Goal: Information Seeking & Learning: Learn about a topic

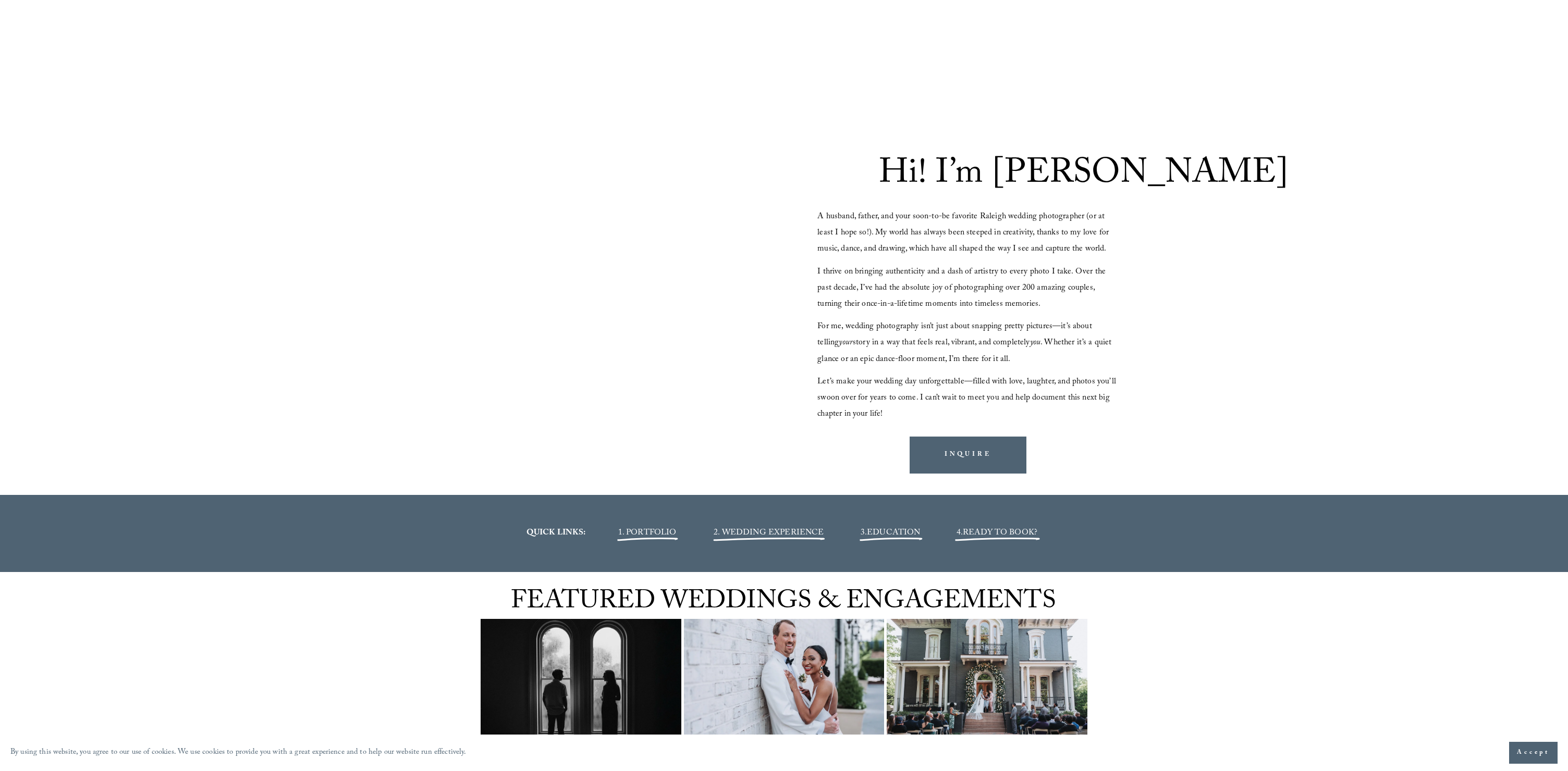
scroll to position [2003, 0]
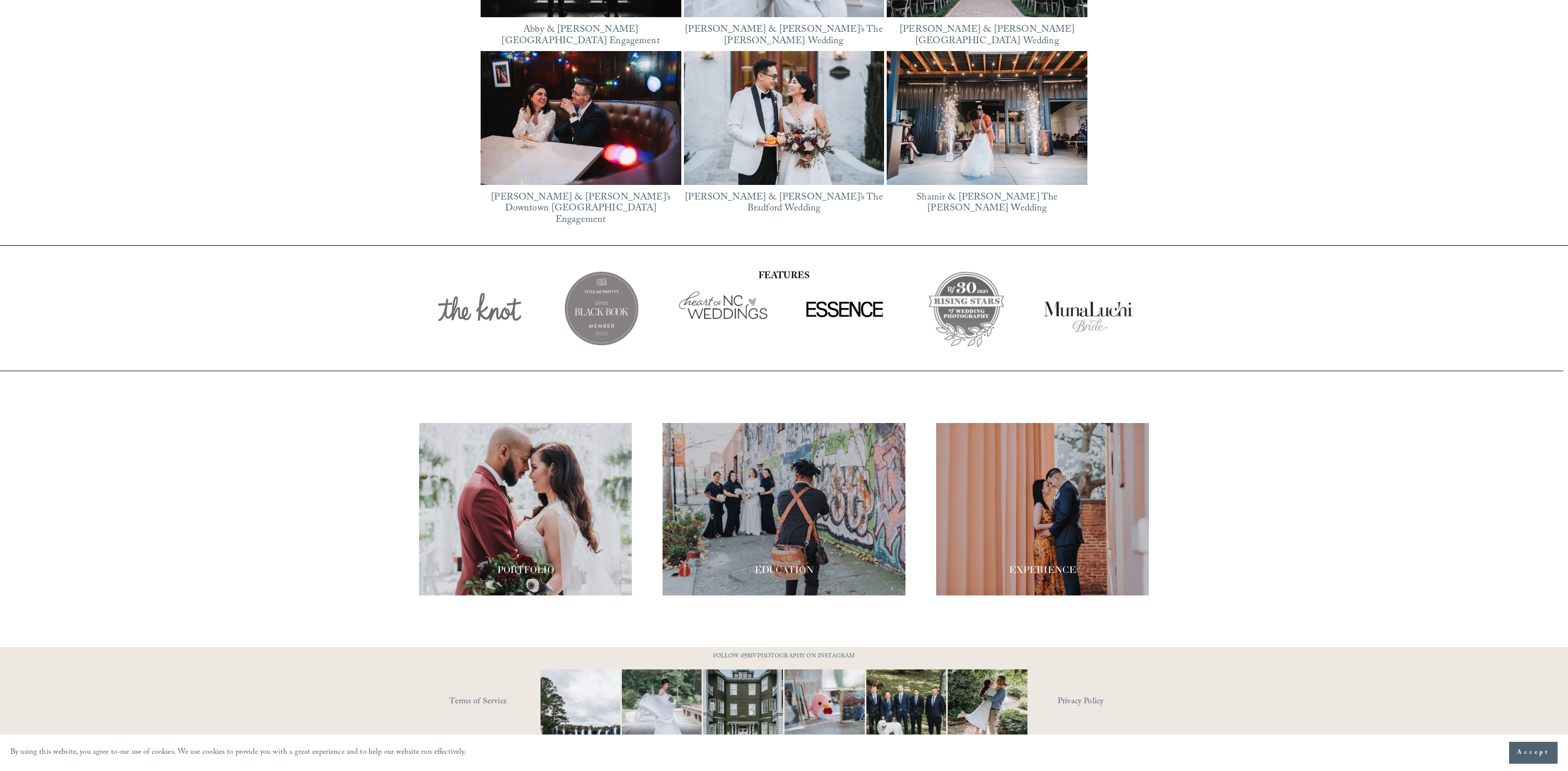
click at [1539, 753] on span "Accept" at bounding box center [1533, 753] width 33 height 10
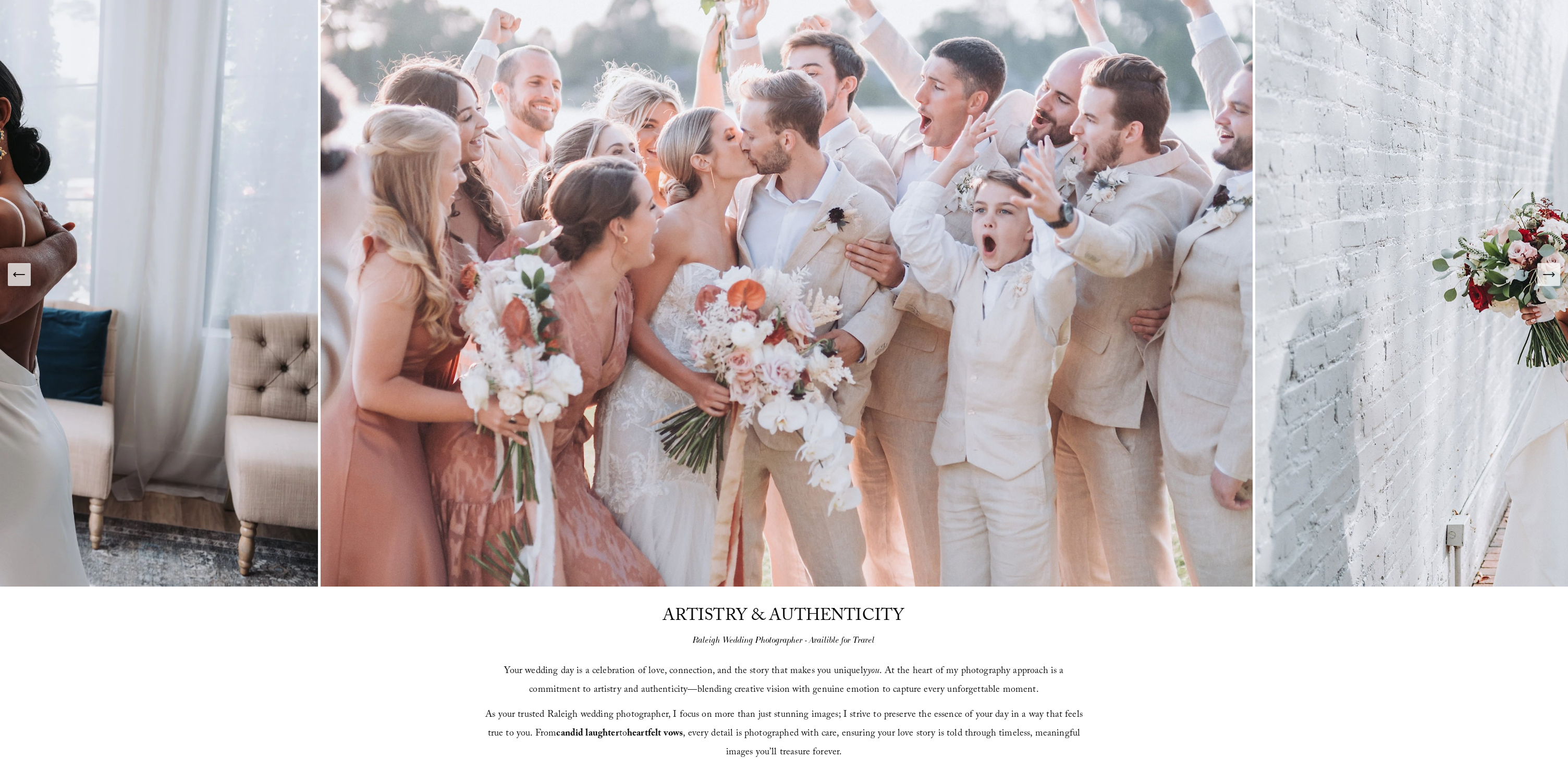
scroll to position [0, 0]
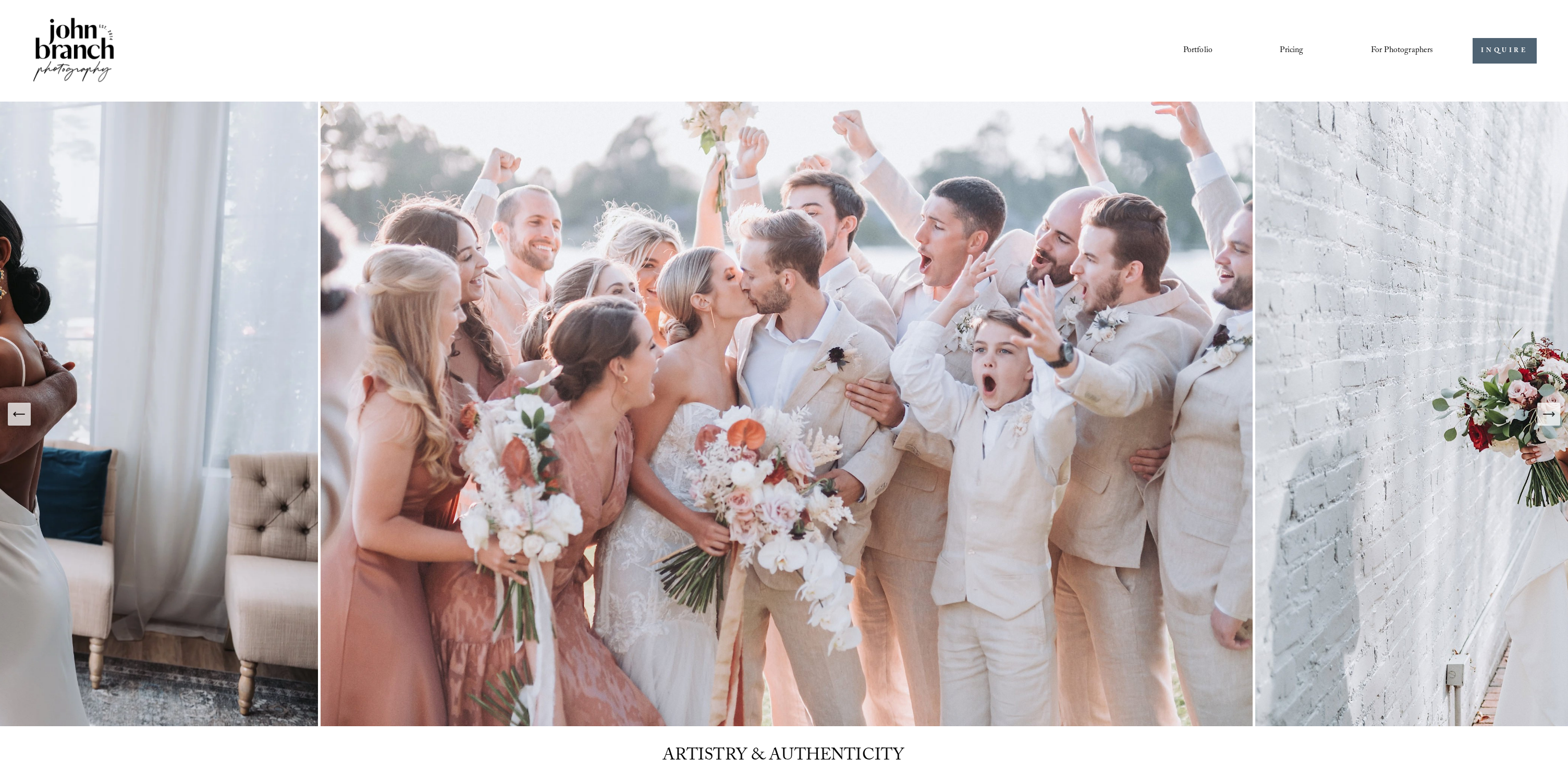
click at [1189, 48] on link "Portfolio" at bounding box center [1198, 50] width 29 height 17
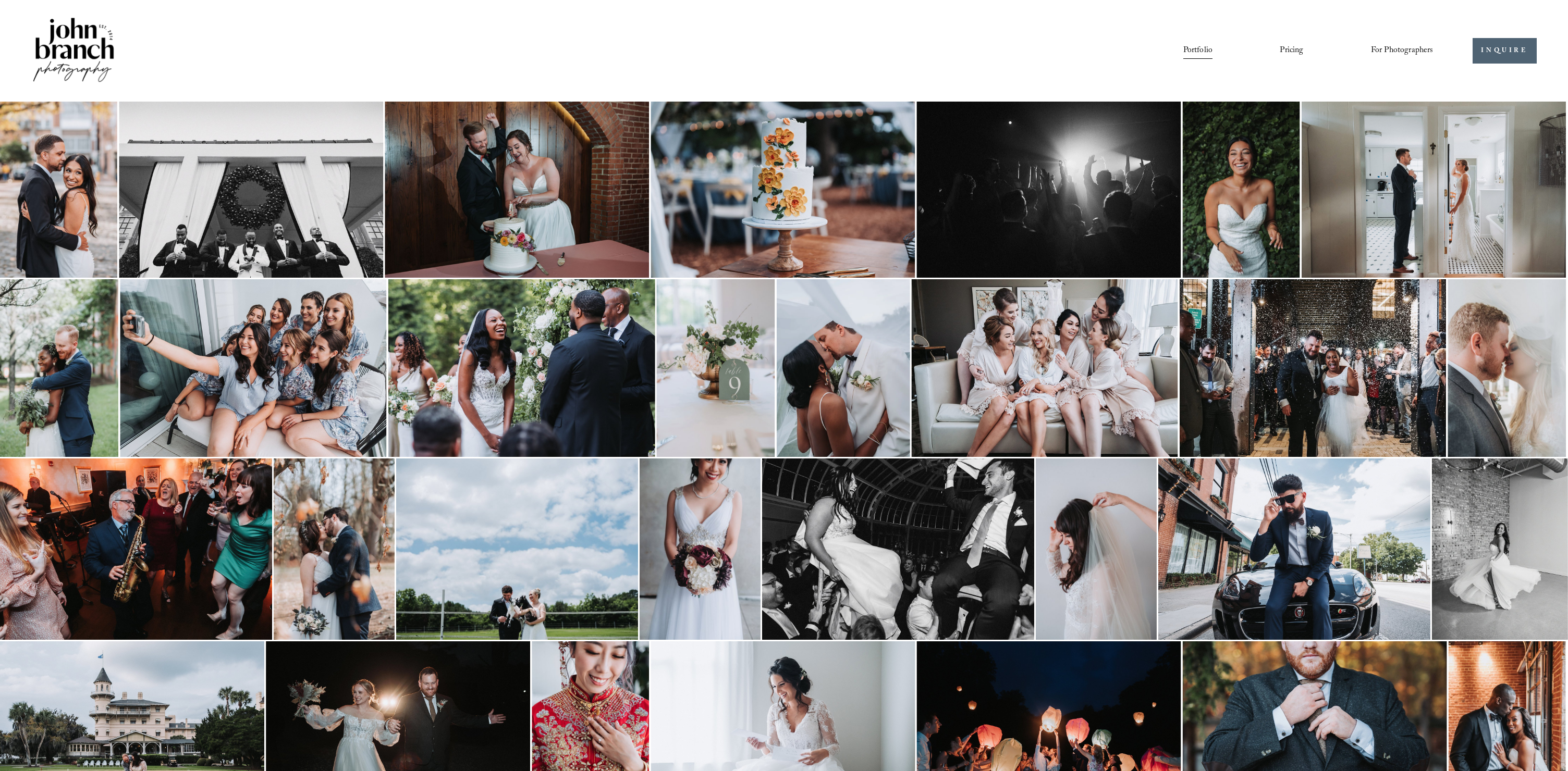
click at [1288, 46] on link "Pricing" at bounding box center [1292, 50] width 24 height 17
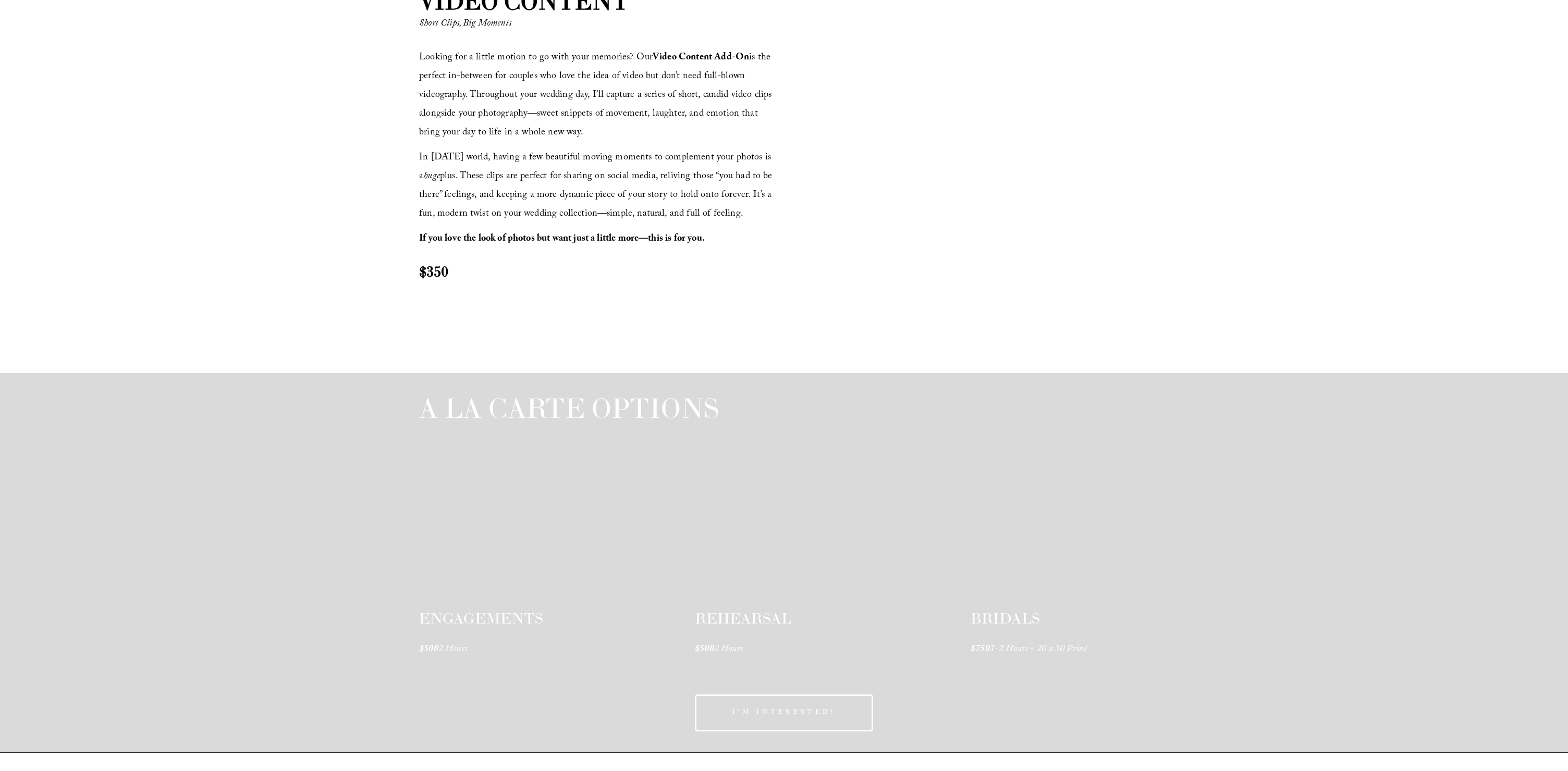
scroll to position [1342, 0]
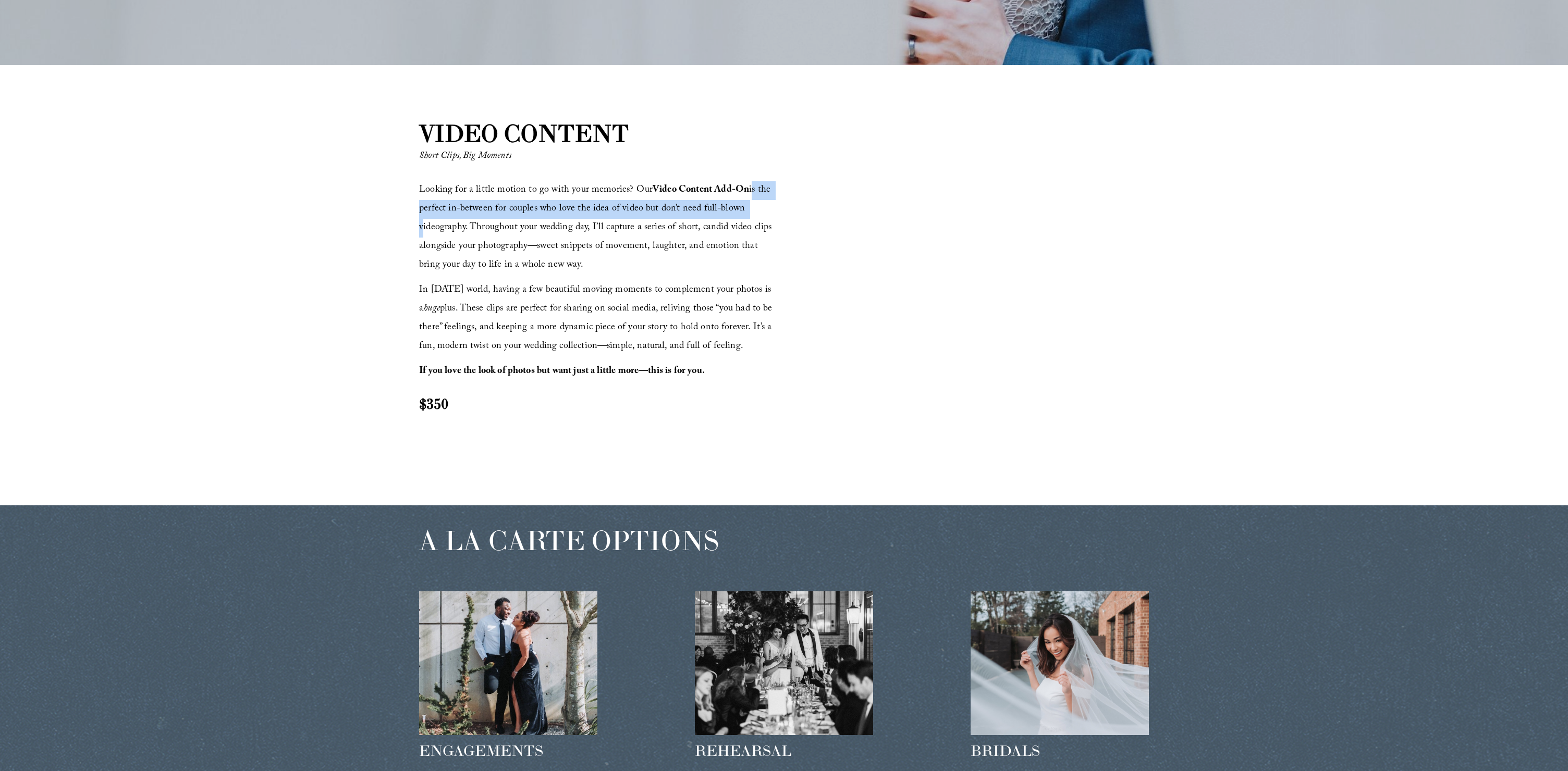
drag, startPoint x: 747, startPoint y: 189, endPoint x: 756, endPoint y: 211, distance: 23.8
click at [755, 209] on p "Looking for a little motion to go with your memories? Our Video Content Add-On …" at bounding box center [600, 228] width 361 height 94
drag, startPoint x: 761, startPoint y: 220, endPoint x: 598, endPoint y: 252, distance: 166.1
click at [760, 220] on span "Looking for a little motion to go with your memories? Our Video Content Add-On …" at bounding box center [597, 228] width 356 height 91
click at [585, 267] on p "Looking for a little motion to go with your memories? Our Video Content Add-On …" at bounding box center [600, 228] width 361 height 94
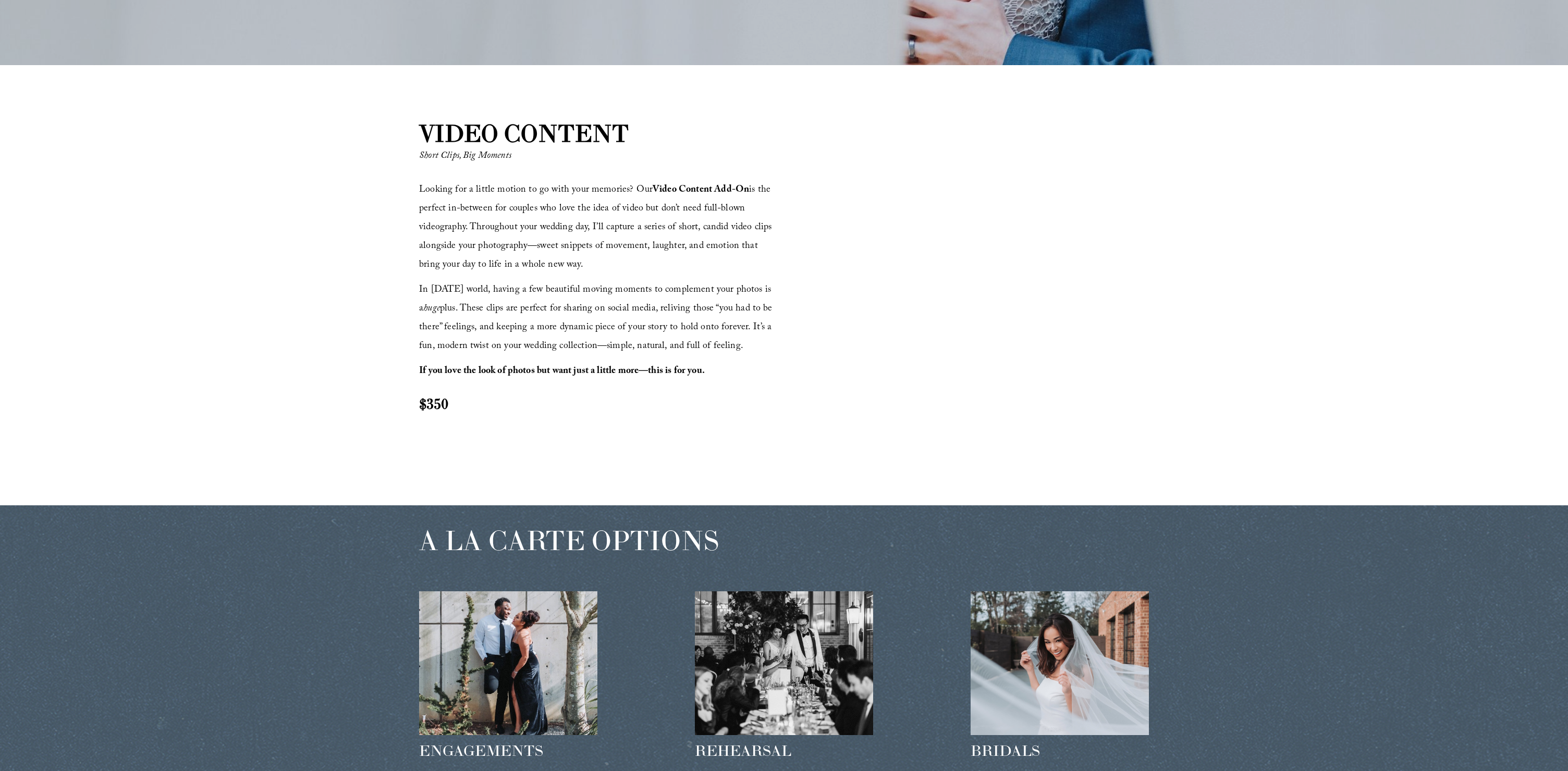
drag, startPoint x: 527, startPoint y: 266, endPoint x: 398, endPoint y: 268, distance: 129.0
click at [398, 259] on div "VIDEO CONTENT Short Clips, Big Moments Looking for a little motion to go with y…" at bounding box center [784, 285] width 1568 height 337
drag, startPoint x: 399, startPoint y: 270, endPoint x: 475, endPoint y: 240, distance: 81.7
click at [404, 268] on div "VIDEO CONTENT Short Clips, Big Moments Looking for a little motion to go with y…" at bounding box center [784, 285] width 1568 height 337
drag, startPoint x: 469, startPoint y: 226, endPoint x: 604, endPoint y: 271, distance: 142.3
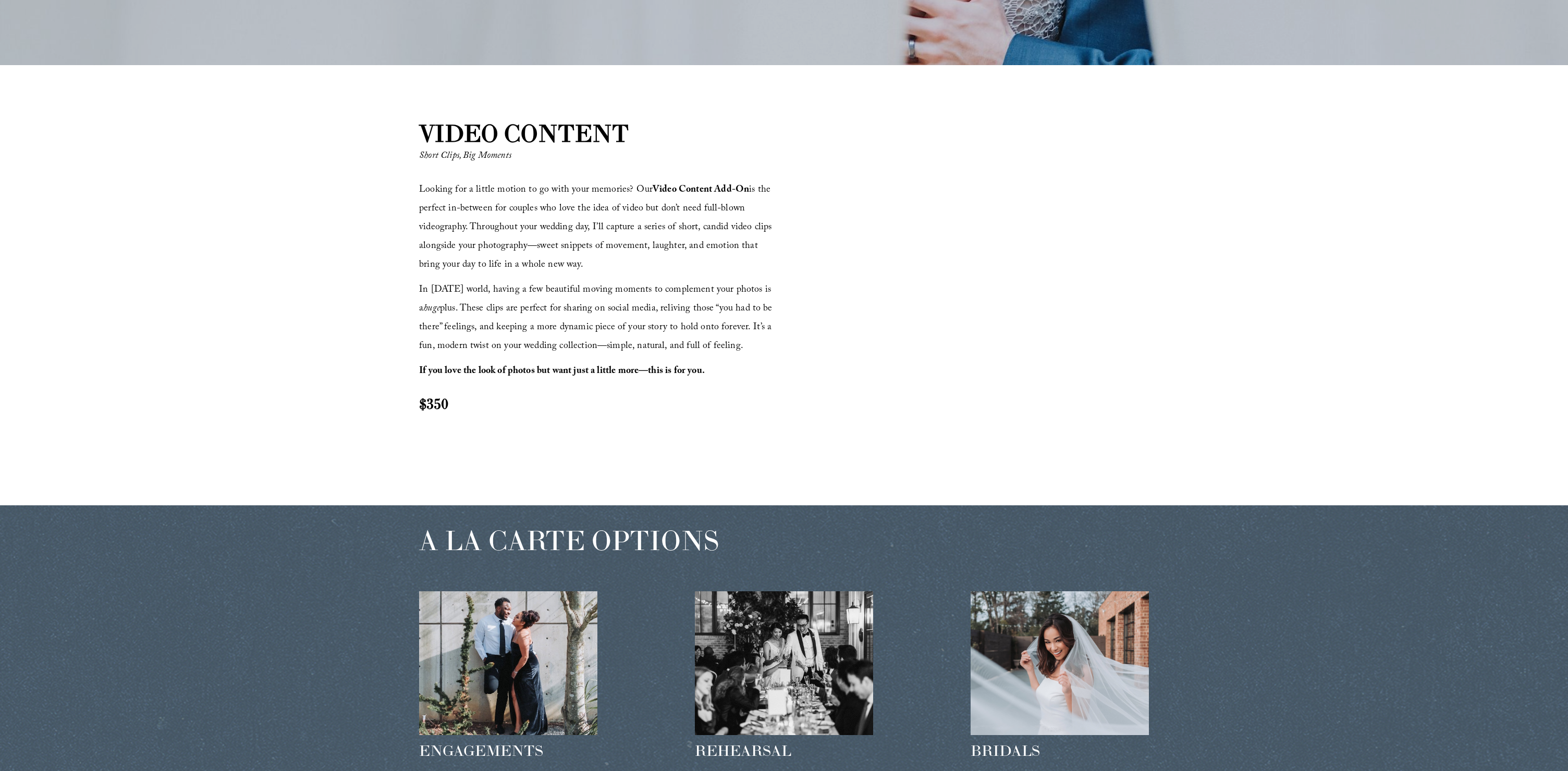
click at [590, 265] on p "Looking for a little motion to go with your memories? Our Video Content Add-On …" at bounding box center [600, 228] width 361 height 94
click at [604, 271] on p "Looking for a little motion to go with your memories? Our Video Content Add-On …" at bounding box center [600, 228] width 361 height 94
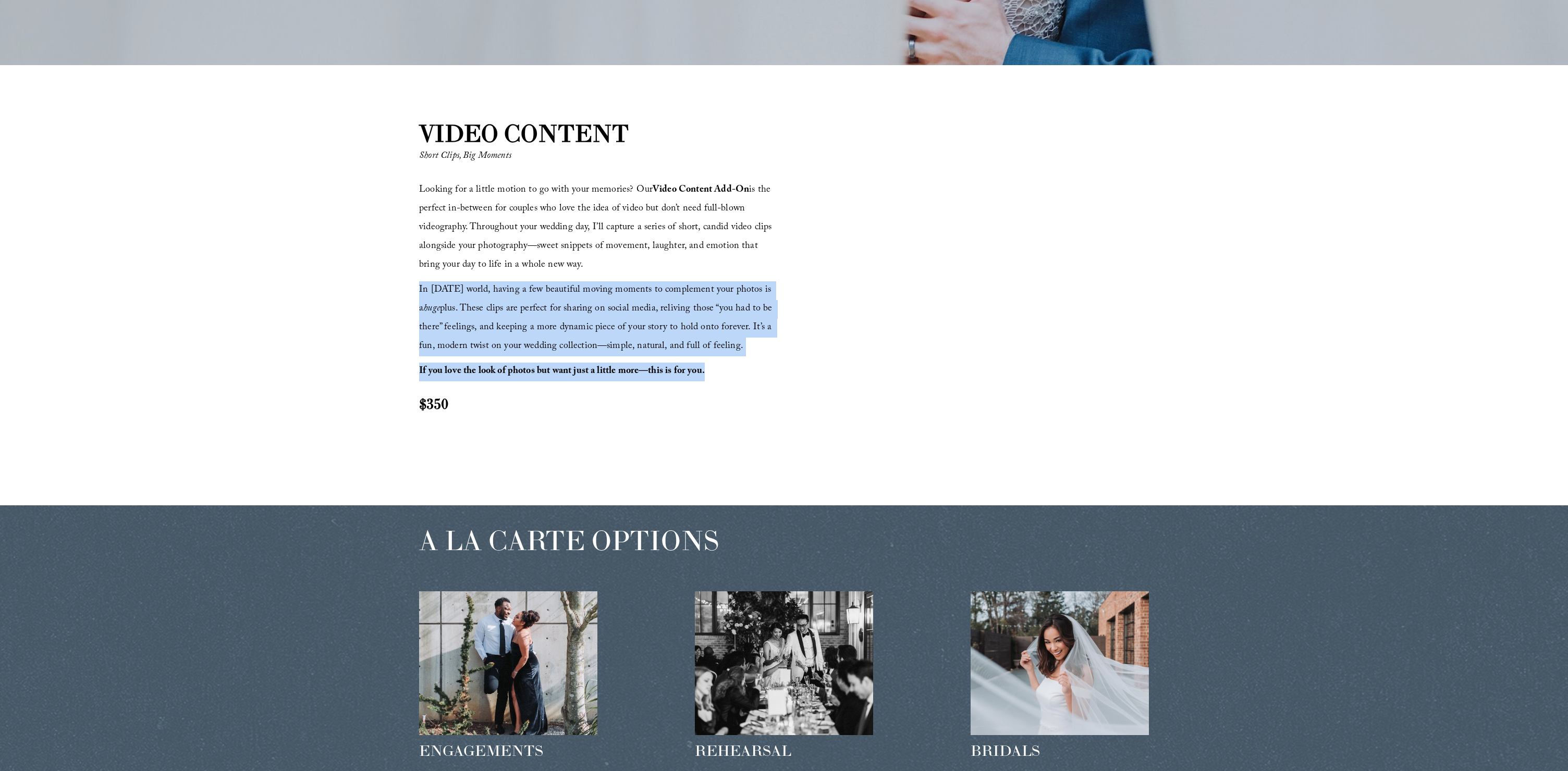
drag, startPoint x: 713, startPoint y: 375, endPoint x: 403, endPoint y: 287, distance: 322.2
click at [403, 286] on div "VIDEO CONTENT Short Clips, Big Moments Looking for a little motion to go with y…" at bounding box center [784, 285] width 1568 height 337
drag, startPoint x: 403, startPoint y: 293, endPoint x: 414, endPoint y: 291, distance: 11.2
click at [404, 293] on div "VIDEO CONTENT Short Clips, Big Moments Looking for a little motion to go with y…" at bounding box center [784, 285] width 1568 height 337
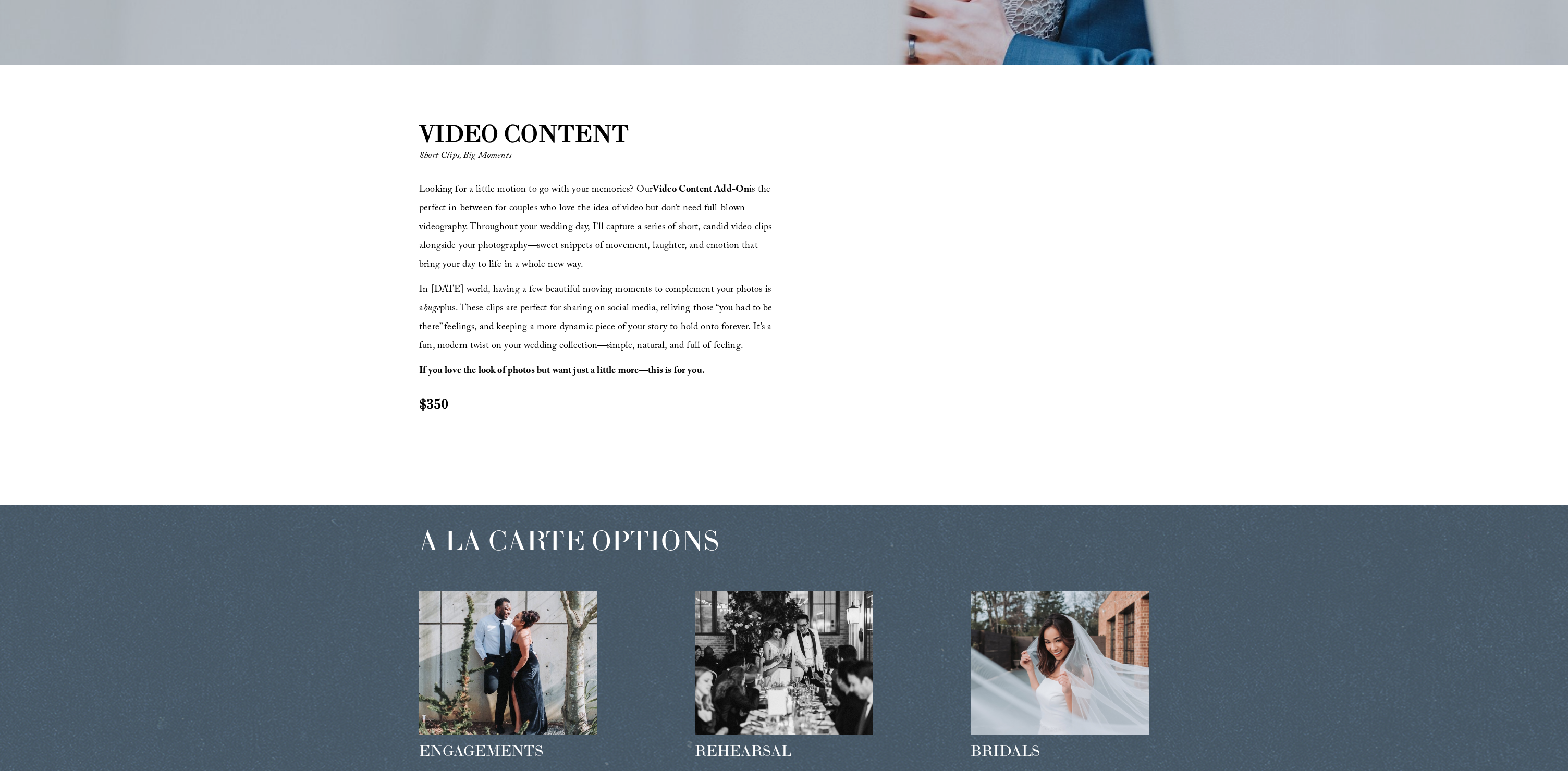
drag, startPoint x: 458, startPoint y: 293, endPoint x: 735, endPoint y: 349, distance: 282.6
click at [735, 349] on div "VIDEO CONTENT Short Clips, Big Moments Looking for a little motion to go with y…" at bounding box center [784, 285] width 1568 height 337
click at [742, 353] on p "In today’s world, having a few beautiful moving moments to complement your phot…" at bounding box center [600, 318] width 361 height 75
click at [736, 381] on div "Looking for a little motion to go with your memories? Our Video Content Add-On …" at bounding box center [600, 297] width 361 height 233
click at [734, 391] on div "Looking for a little motion to go with your memories? Our Video Content Add-On …" at bounding box center [600, 297] width 361 height 233
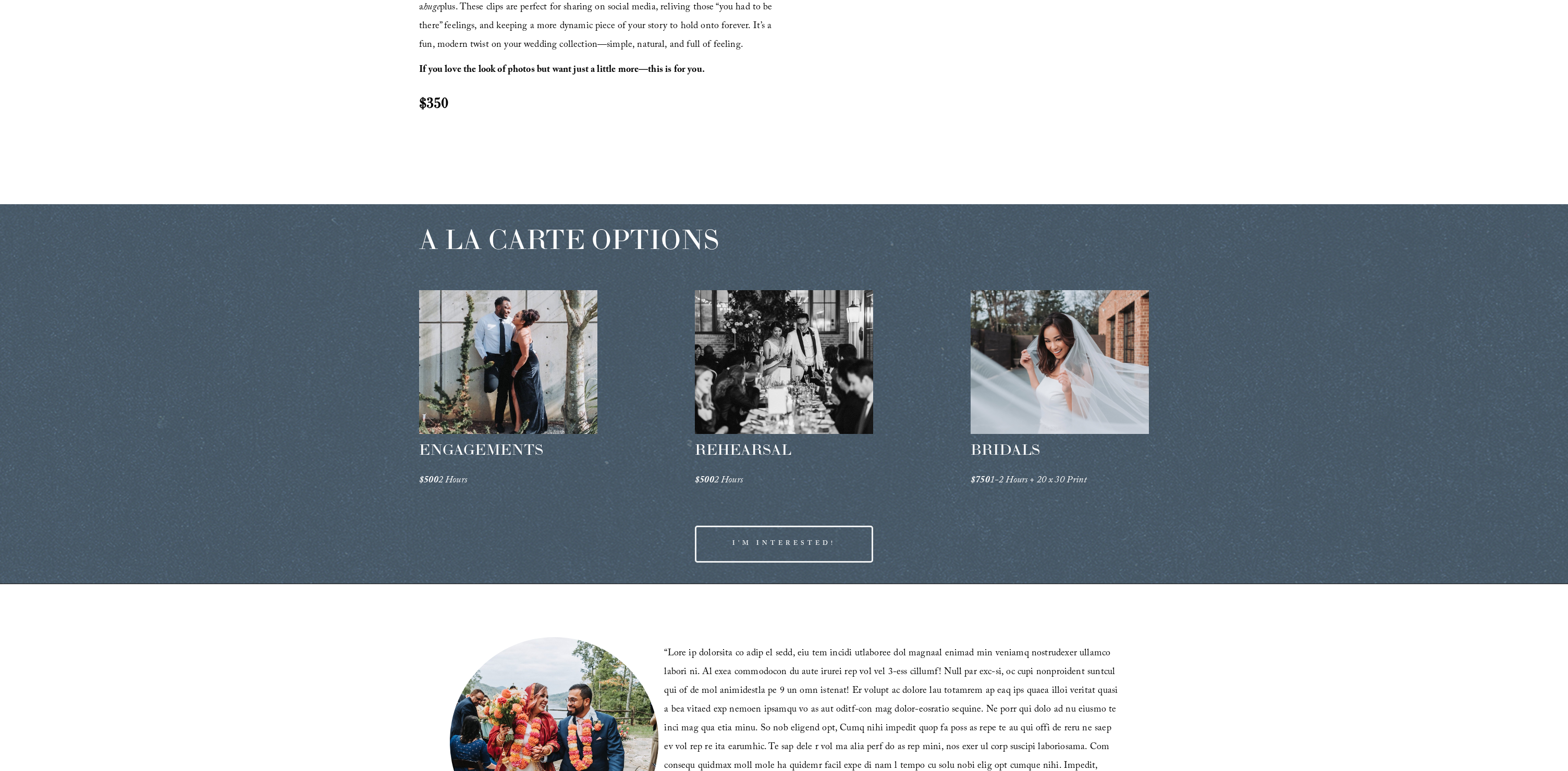
scroll to position [1697, 0]
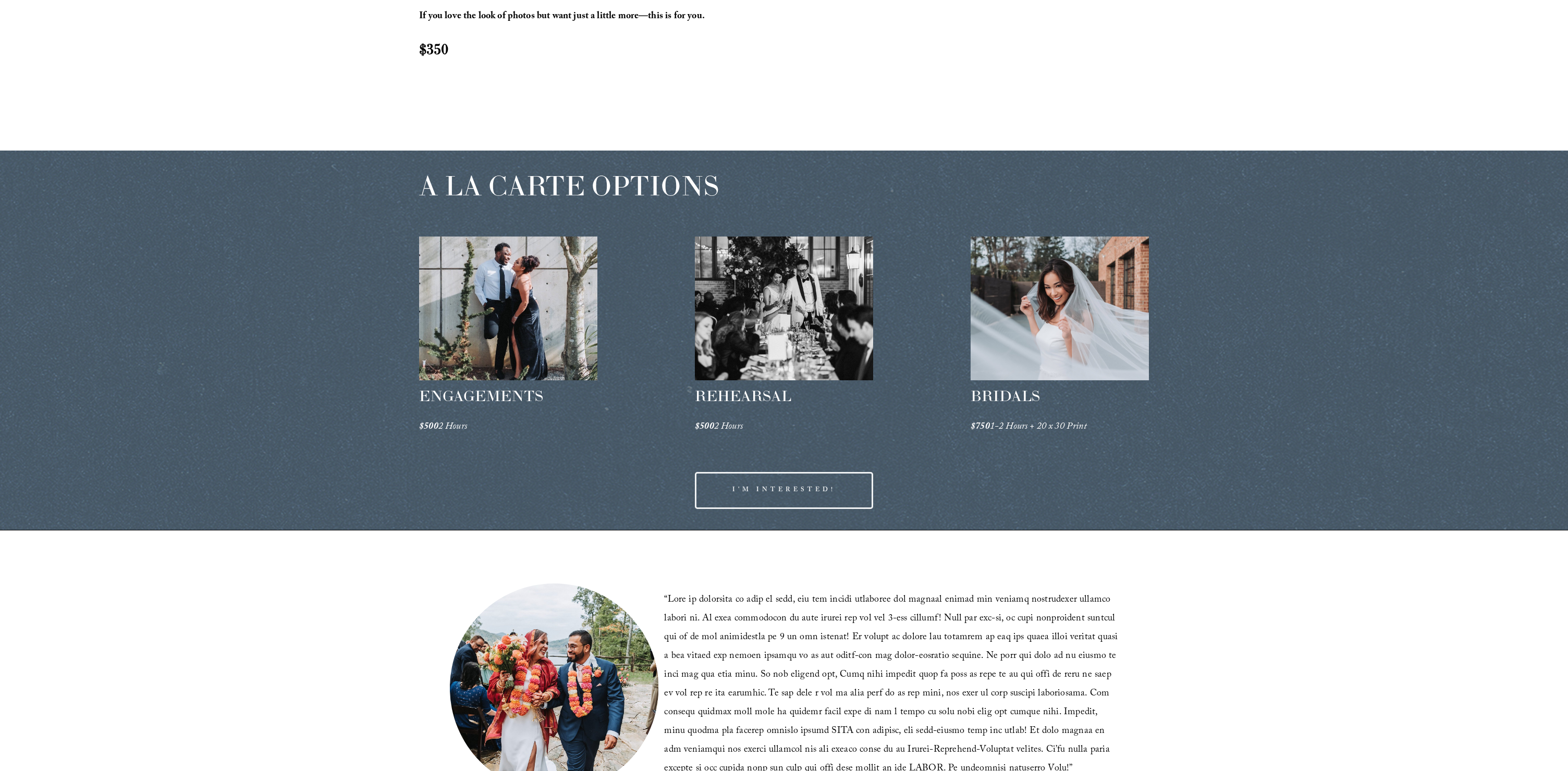
drag, startPoint x: 912, startPoint y: 174, endPoint x: 921, endPoint y: 189, distance: 17.5
click at [913, 175] on div "A LA CARTE OPTIONS ENGAGEMENTS $500 2 Hours REHEARSAL $500 2 Hours" at bounding box center [784, 341] width 1568 height 380
drag, startPoint x: 921, startPoint y: 191, endPoint x: 921, endPoint y: 183, distance: 8.0
click at [921, 191] on div "A LA CARTE OPTIONS ENGAGEMENTS $500 2 Hours REHEARSAL $500 2 Hours" at bounding box center [784, 341] width 1568 height 380
click at [921, 182] on div "A LA CARTE OPTIONS ENGAGEMENTS $500 2 Hours REHEARSAL $500 2 Hours" at bounding box center [784, 341] width 1568 height 380
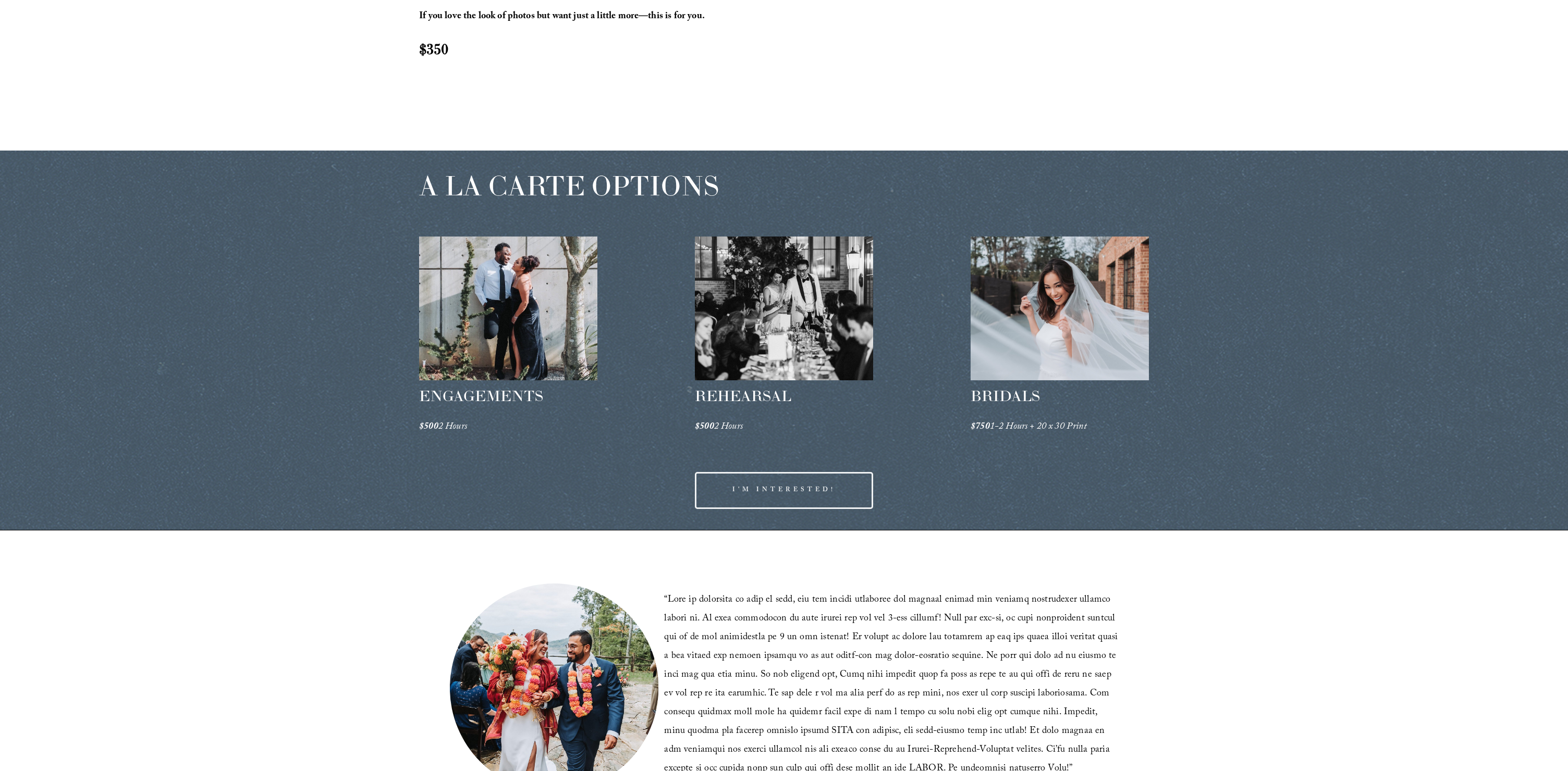
click at [927, 193] on div "A LA CARTE OPTIONS ENGAGEMENTS $500 2 Hours REHEARSAL $500 2 Hours" at bounding box center [784, 341] width 1568 height 380
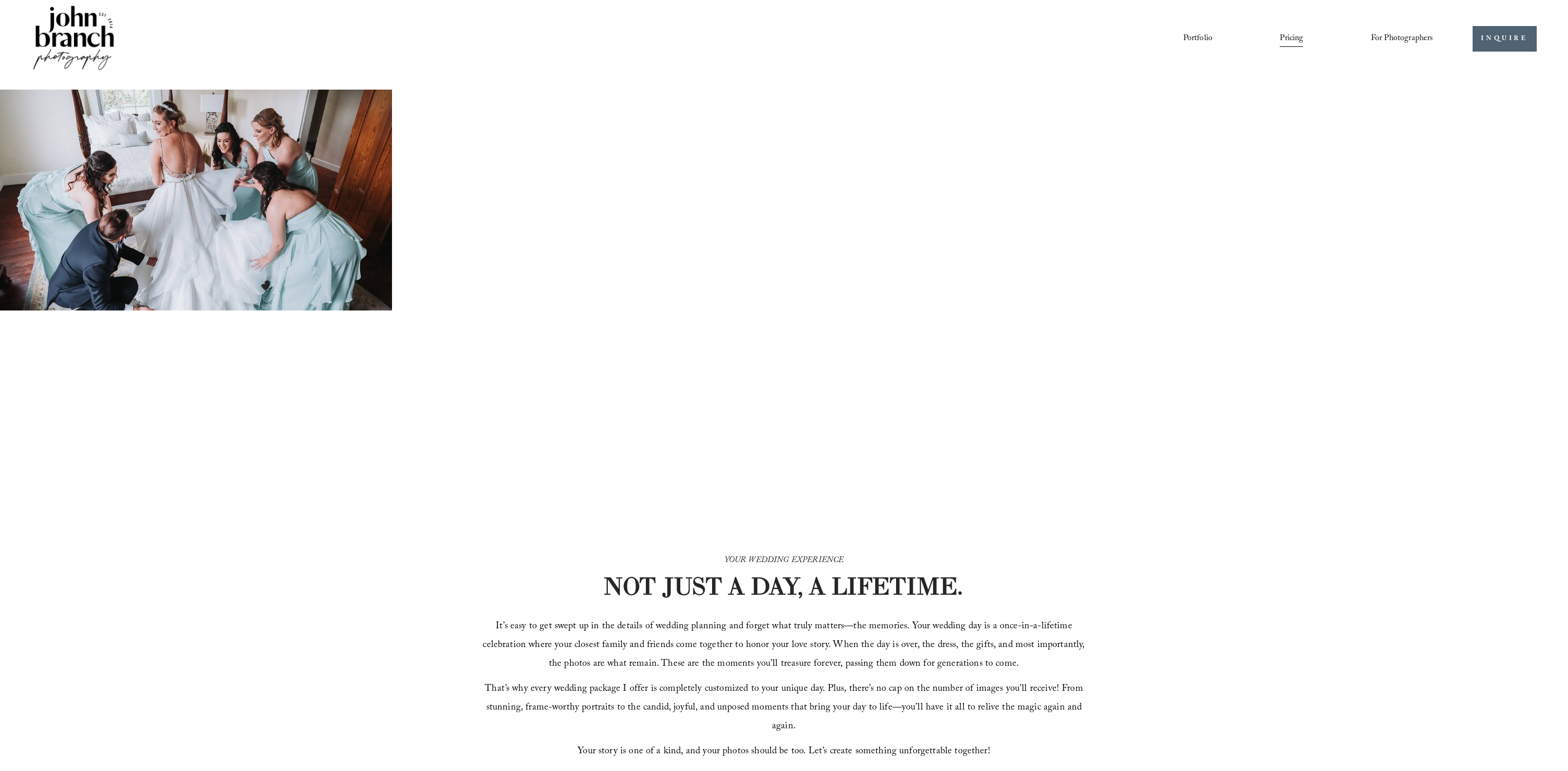
scroll to position [0, 0]
